Goal: Check status

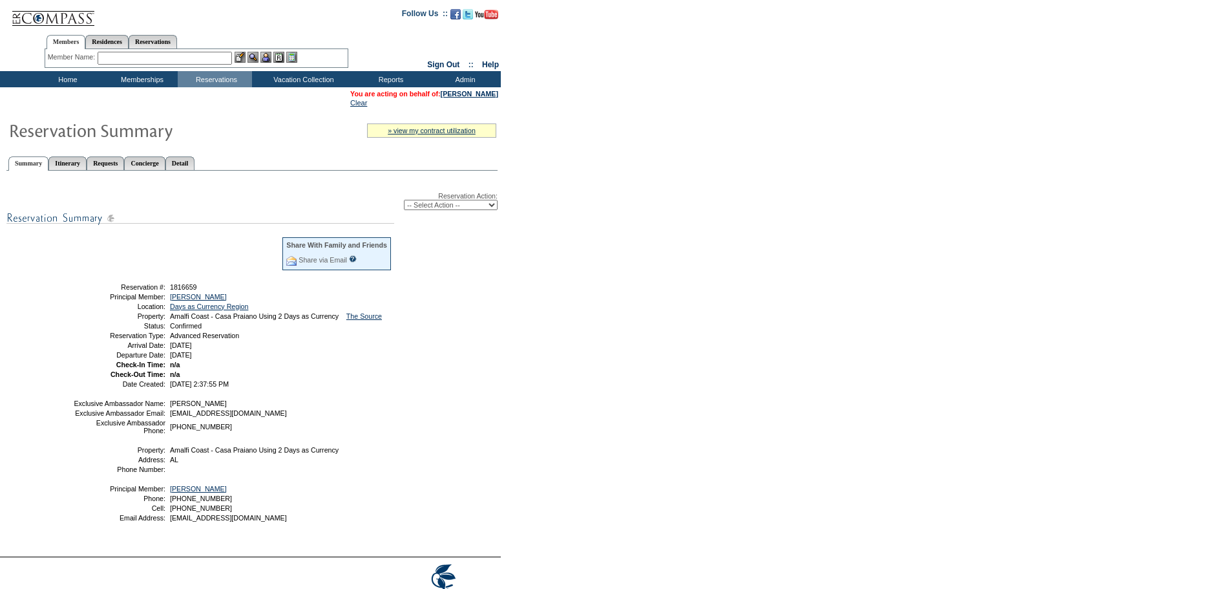
drag, startPoint x: 207, startPoint y: 164, endPoint x: 206, endPoint y: 232, distance: 68.5
click at [195, 164] on link "Detail" at bounding box center [180, 163] width 30 height 14
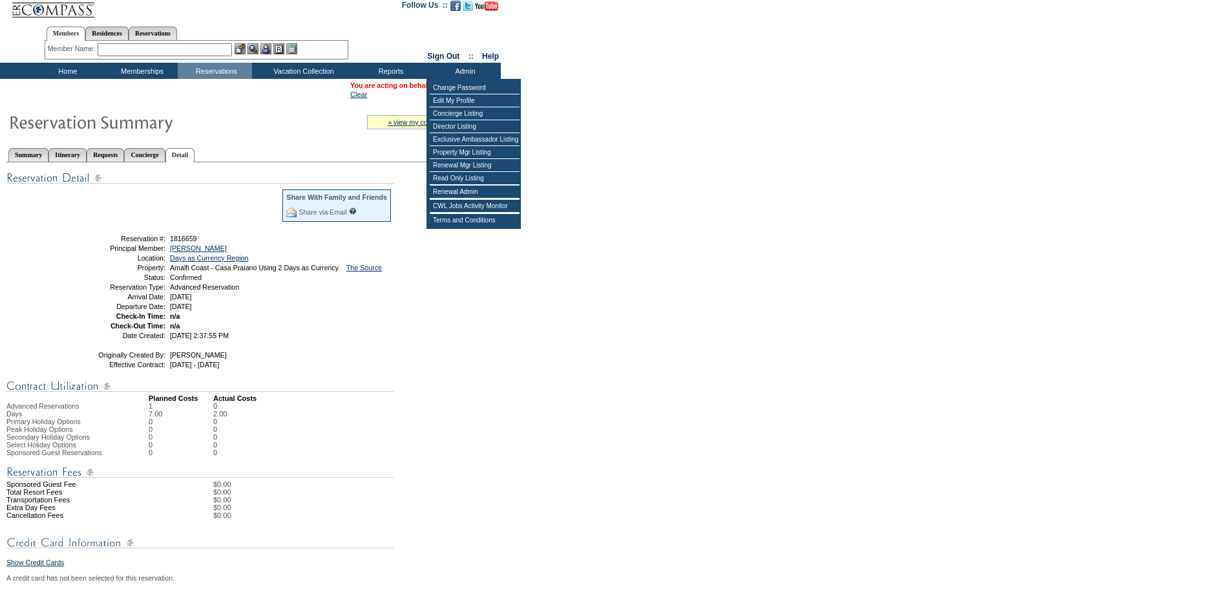
scroll to position [65, 0]
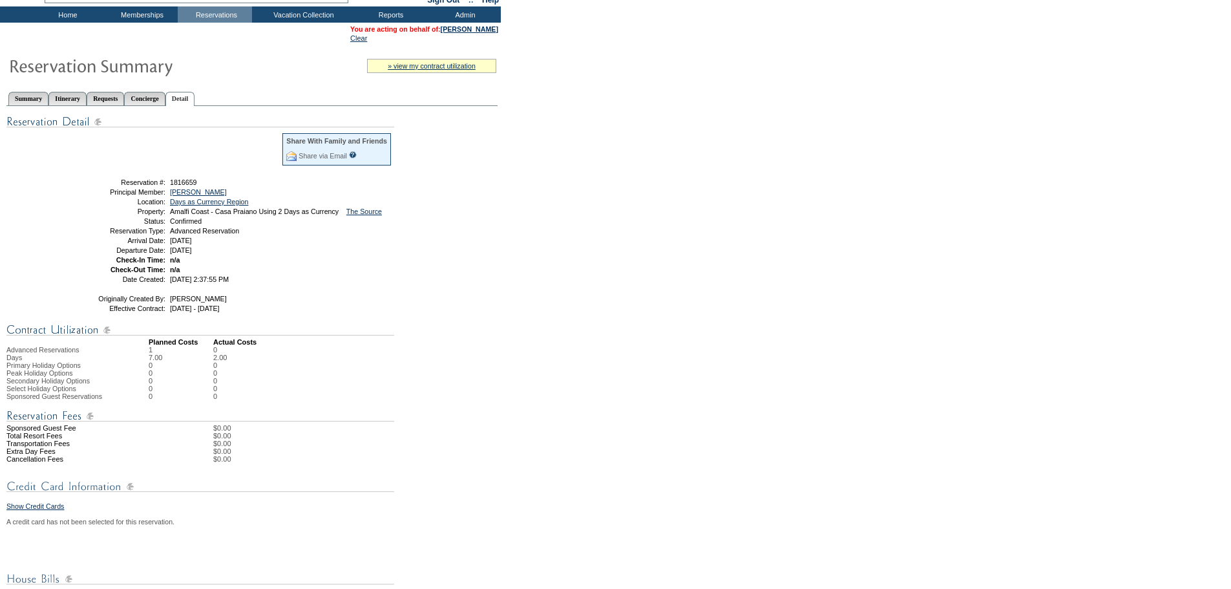
drag, startPoint x: 1186, startPoint y: 343, endPoint x: 1179, endPoint y: 343, distance: 7.1
click at [1186, 343] on form "Follow Us ::" at bounding box center [615, 581] width 1231 height 1292
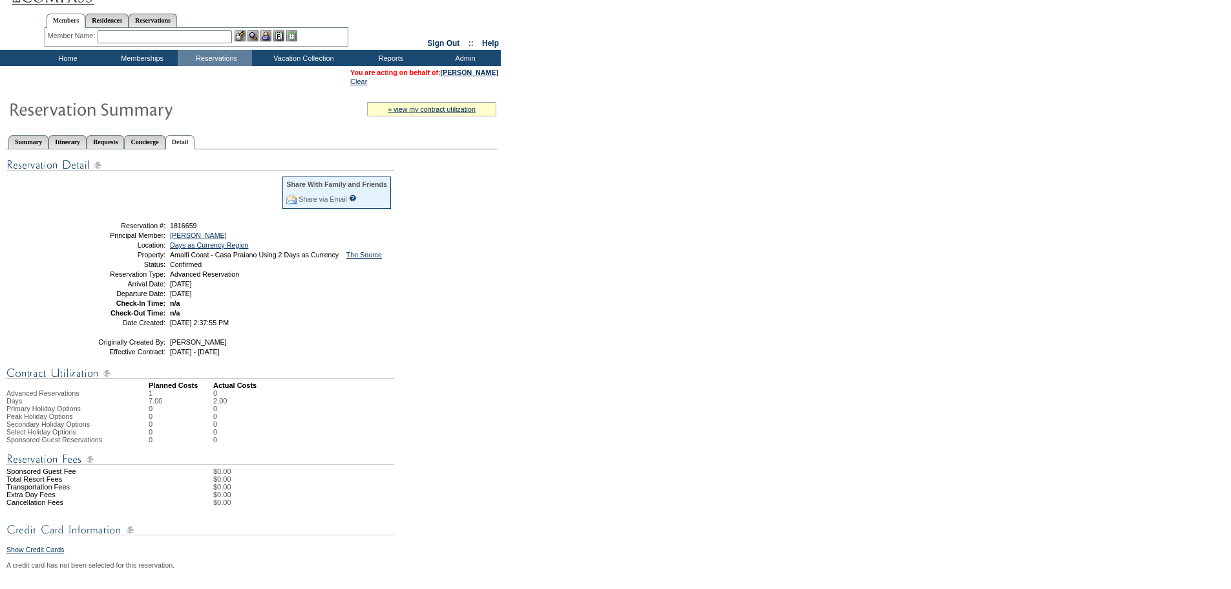
scroll to position [0, 0]
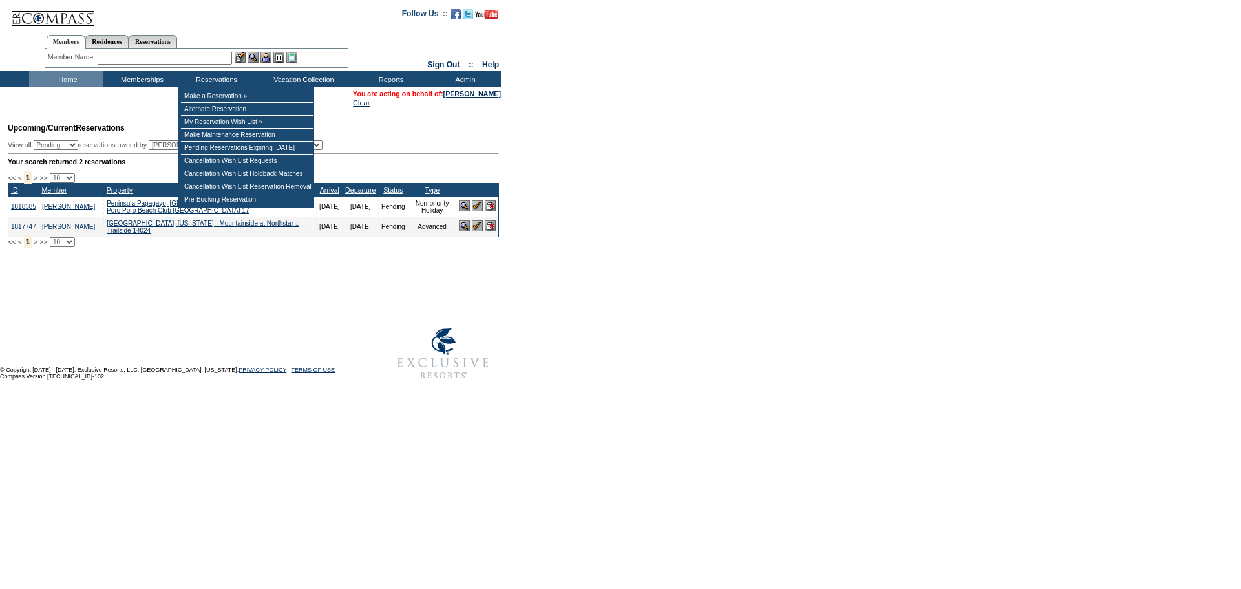
click at [222, 56] on input "text" at bounding box center [165, 58] width 134 height 13
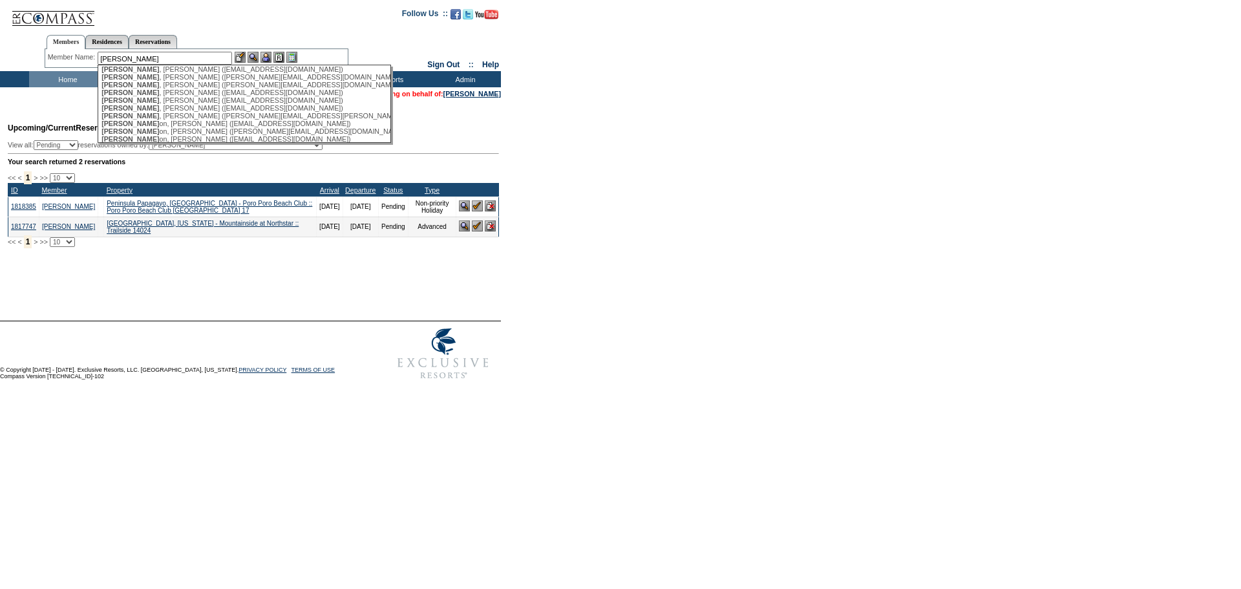
scroll to position [129, 0]
click at [169, 117] on div "Harris , Warren (warren.harris@bracewell.com)" at bounding box center [243, 113] width 284 height 8
type input "Harris, Warren (warren.harris@bracewell.com)"
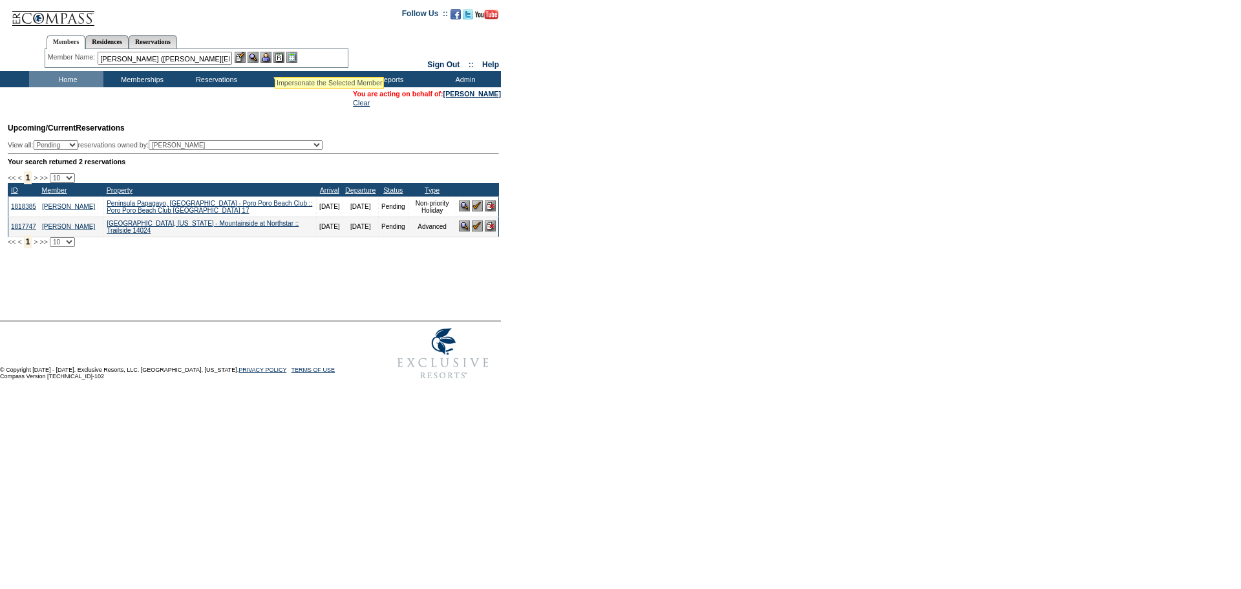
click at [271, 61] on img at bounding box center [265, 57] width 11 height 11
click at [253, 58] on img at bounding box center [253, 57] width 11 height 11
